Goal: Task Accomplishment & Management: Use online tool/utility

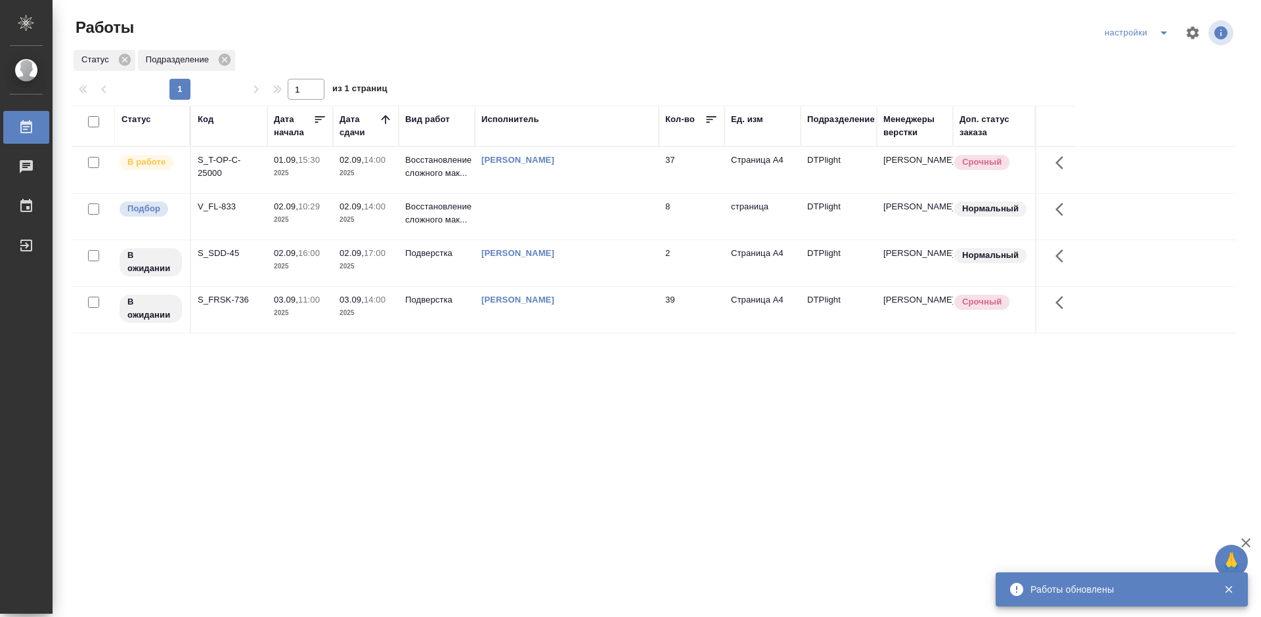
click at [221, 203] on div "V_FL-833" at bounding box center [229, 206] width 63 height 13
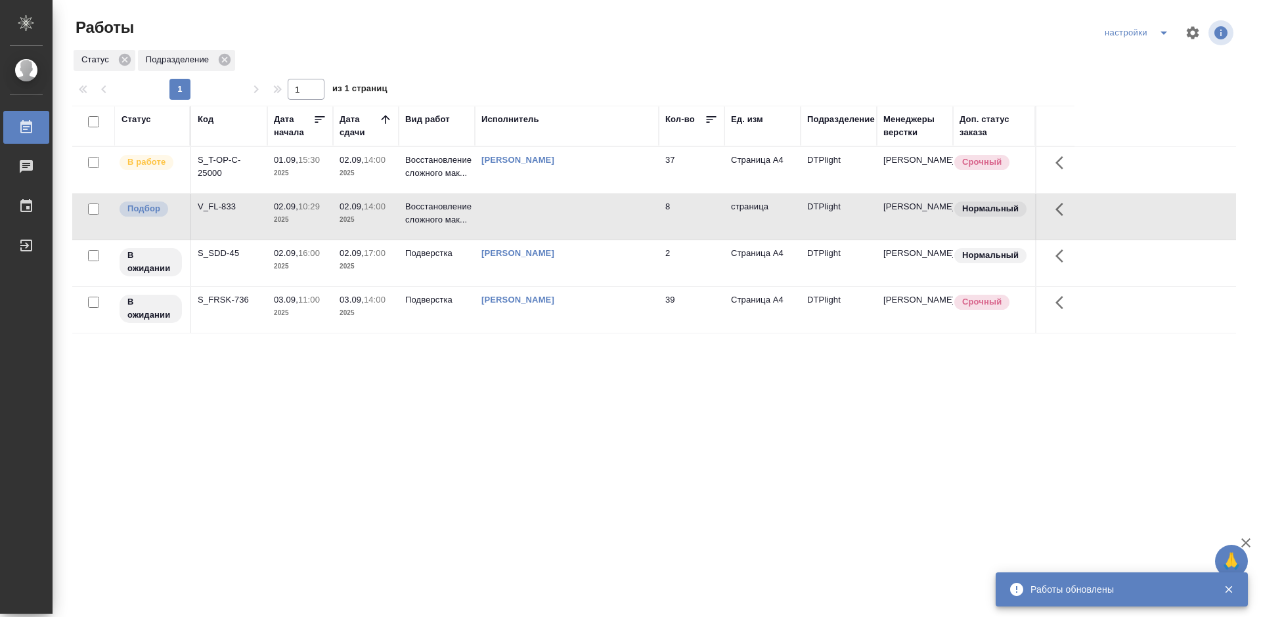
click at [221, 203] on div "V_FL-833" at bounding box center [229, 206] width 63 height 13
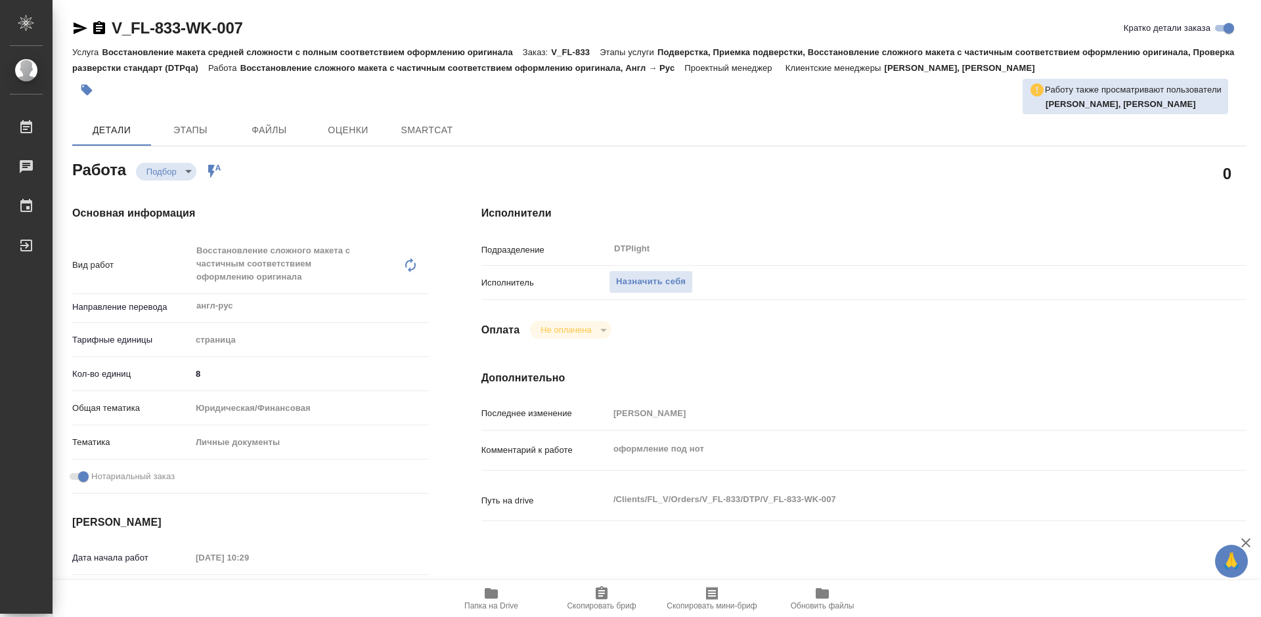
type textarea "x"
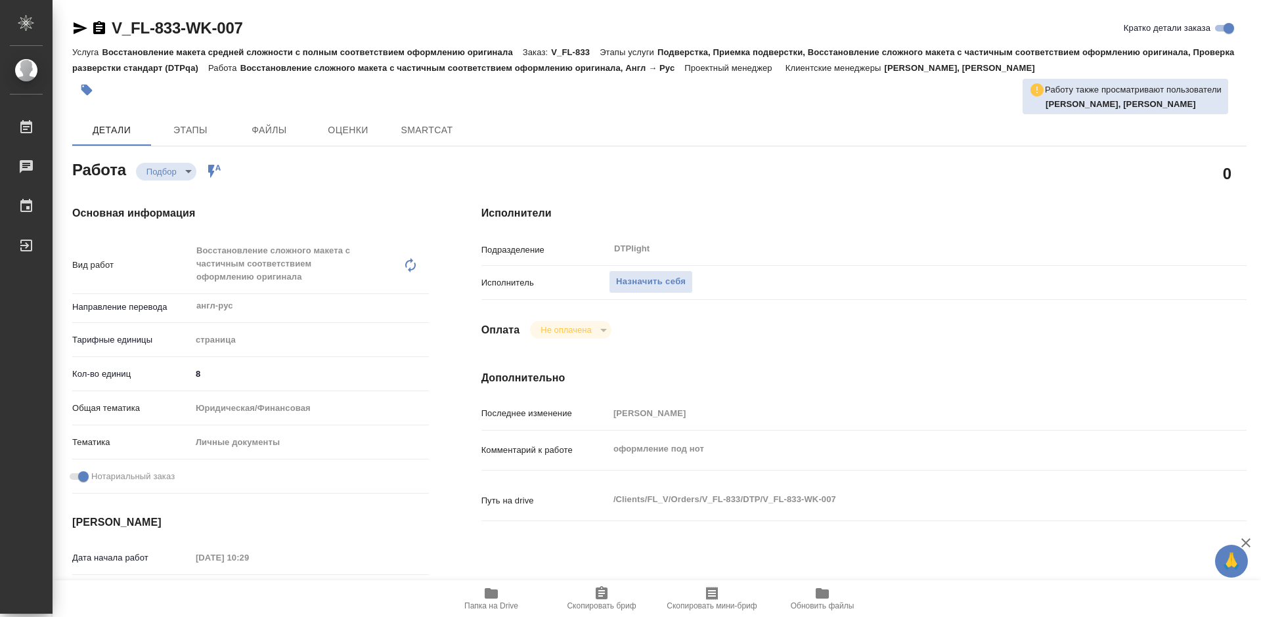
type textarea "x"
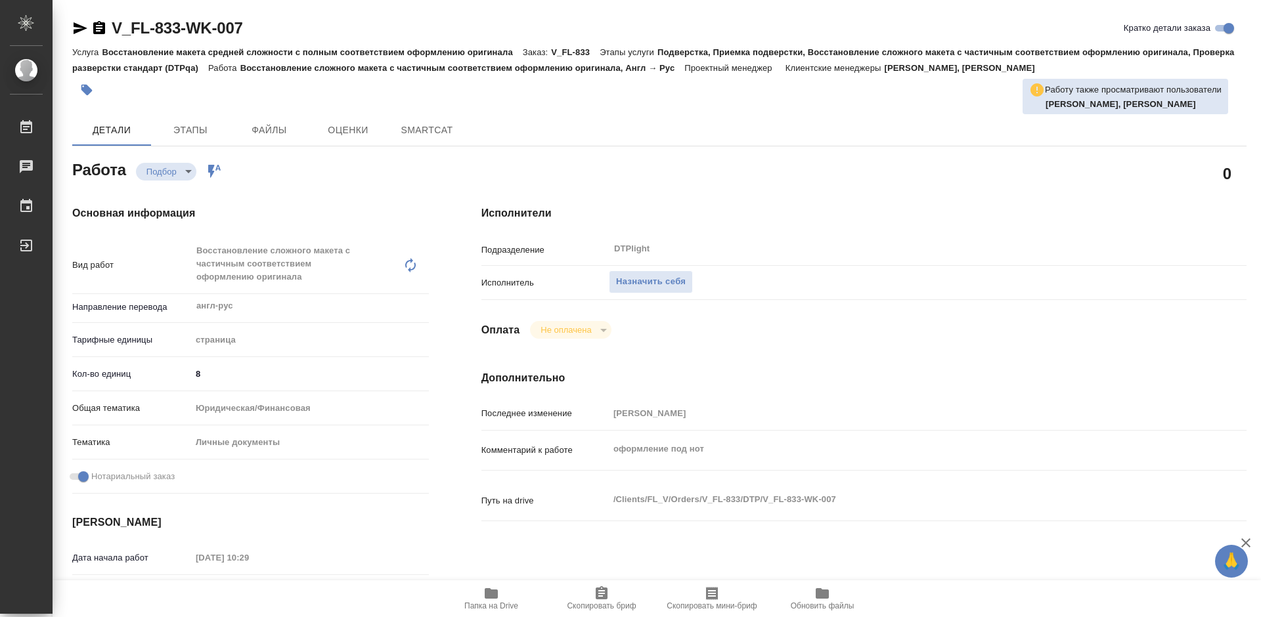
type textarea "x"
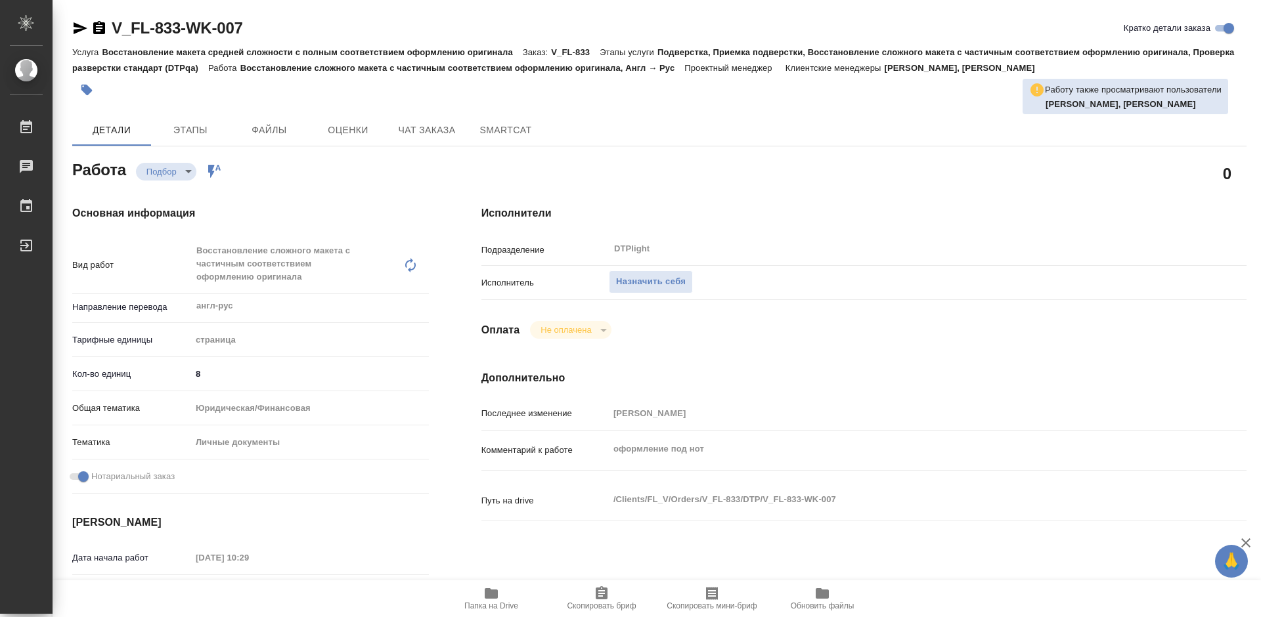
type textarea "x"
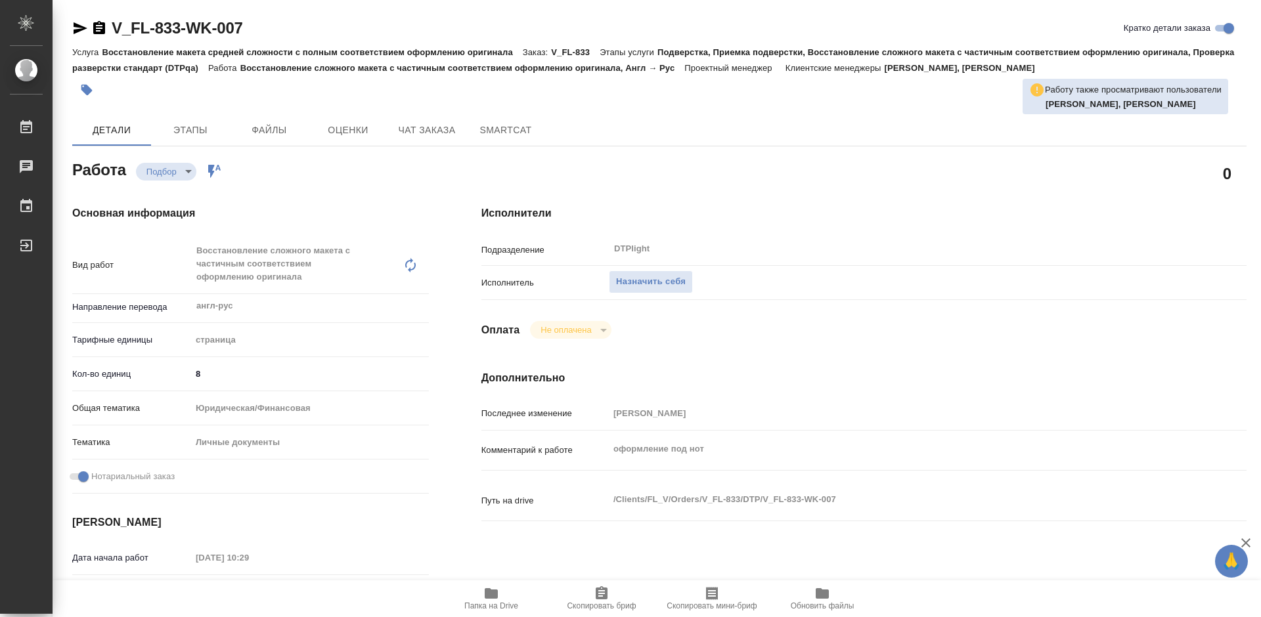
type textarea "x"
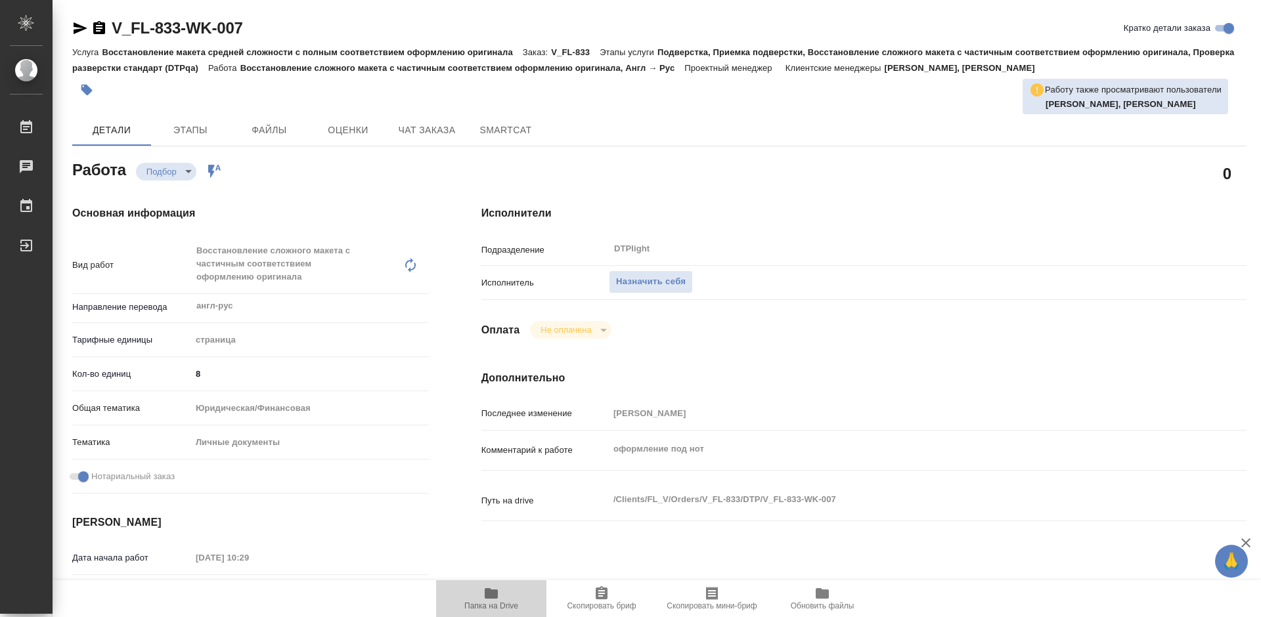
click at [495, 594] on icon "button" at bounding box center [491, 594] width 13 height 11
